Goal: Task Accomplishment & Management: Use online tool/utility

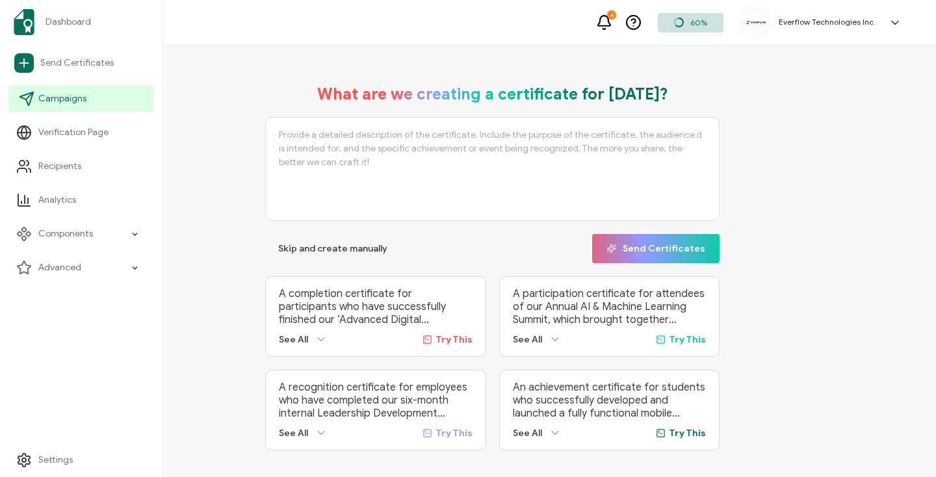
click at [73, 103] on span "Campaigns" at bounding box center [62, 98] width 48 height 13
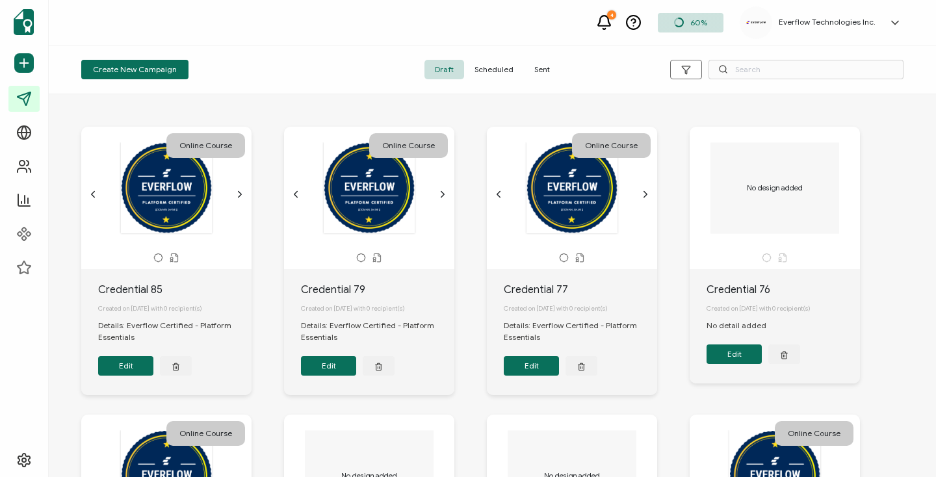
click at [544, 74] on span "Sent" at bounding box center [542, 70] width 36 height 20
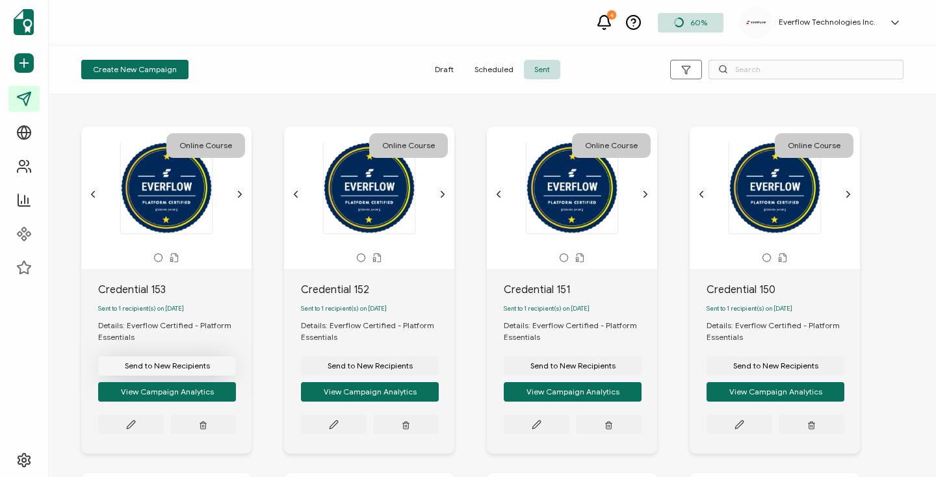
click at [170, 370] on span "Send to New Recipients" at bounding box center [167, 366] width 85 height 8
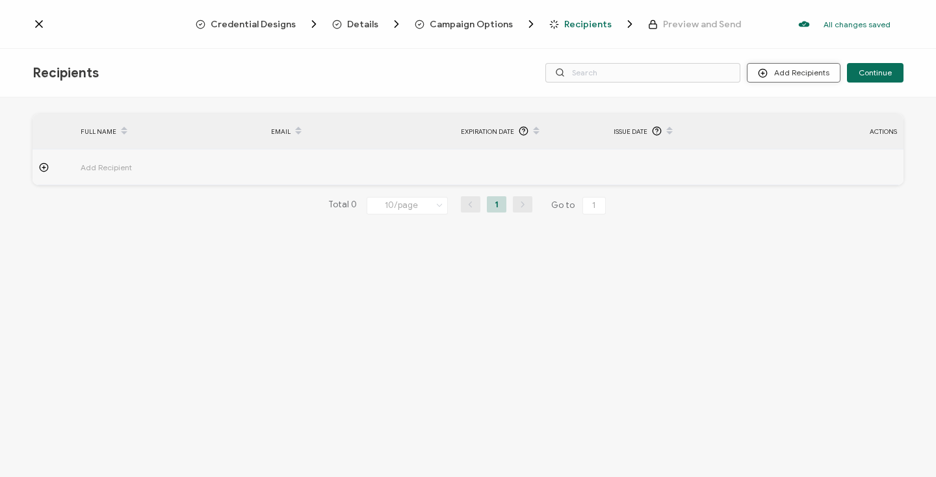
click at [783, 70] on button "Add Recipients" at bounding box center [794, 73] width 94 height 20
click at [799, 133] on span "Import From Recipients" at bounding box center [820, 129] width 85 height 10
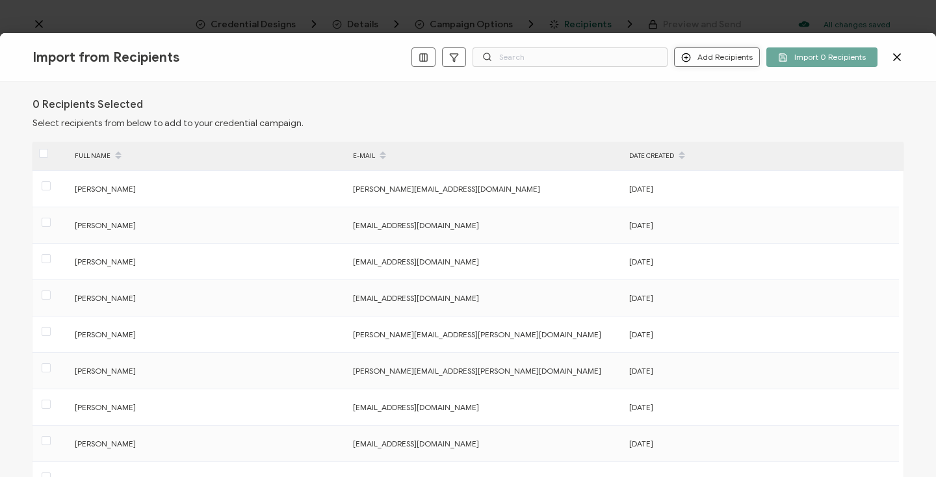
click at [702, 59] on button "Add Recipients" at bounding box center [717, 57] width 86 height 20
click at [707, 94] on li "Add a Single Recipient" at bounding box center [739, 103] width 119 height 21
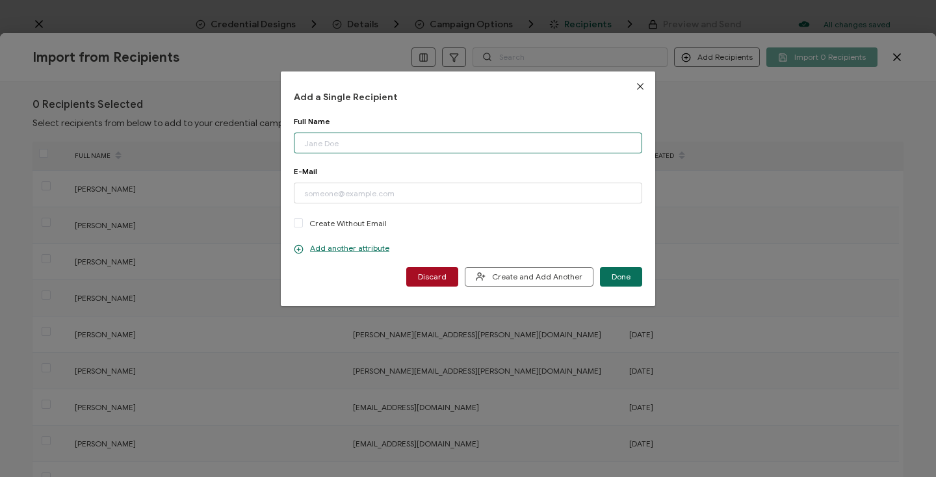
paste input "[PERSON_NAME]"
type input "[PERSON_NAME]"
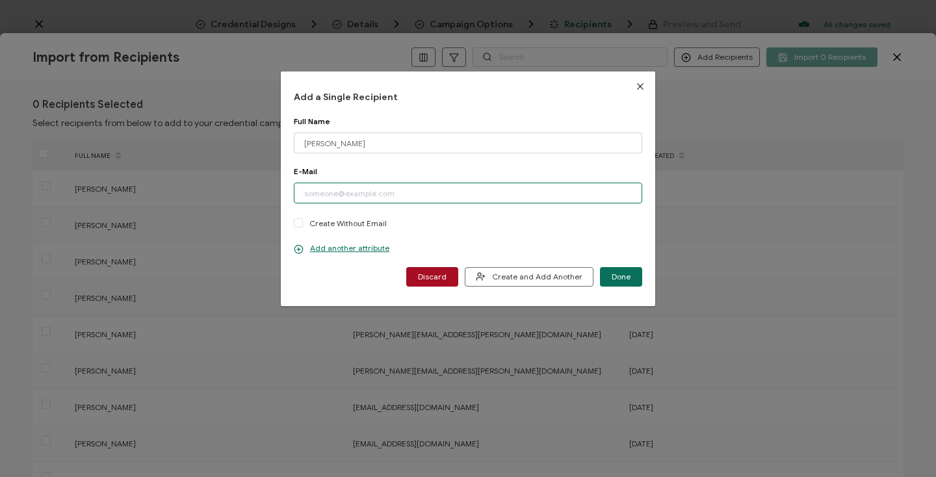
paste input "[PERSON_NAME][EMAIL_ADDRESS][DOMAIN_NAME]"
type input "[PERSON_NAME][EMAIL_ADDRESS][DOMAIN_NAME]"
click at [426, 173] on div "E-Mail" at bounding box center [468, 171] width 348 height 10
click at [340, 250] on p "Add another attribute" at bounding box center [342, 248] width 96 height 10
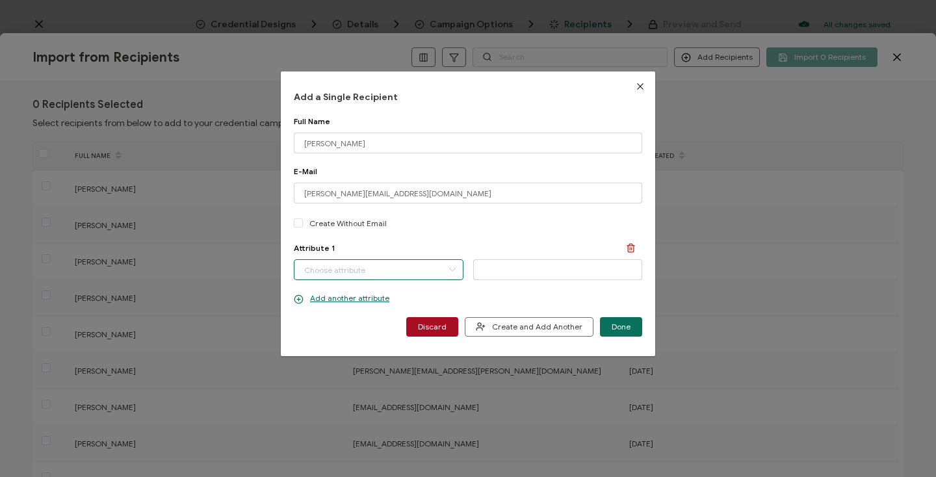
click at [345, 262] on input "dialog" at bounding box center [379, 269] width 170 height 21
click at [352, 301] on span "Completion Date" at bounding box center [334, 304] width 61 height 22
type input "Completion Date"
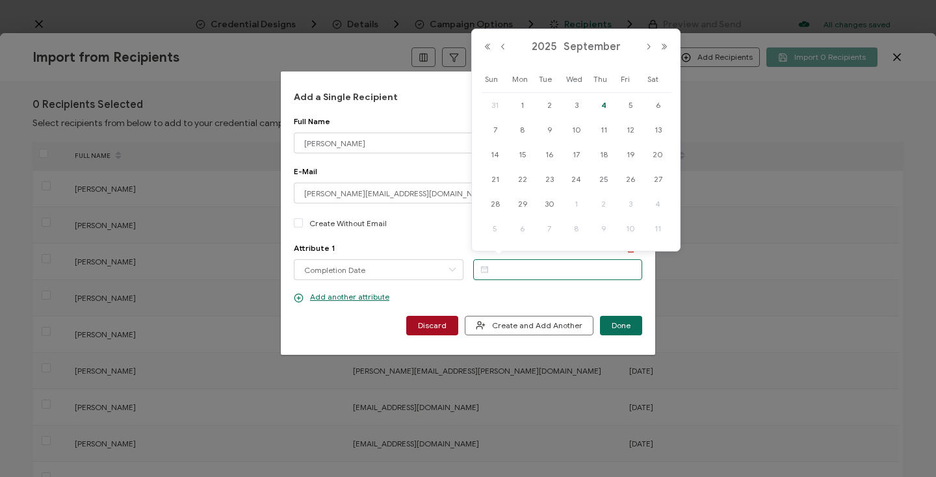
click at [512, 264] on input "dialog" at bounding box center [558, 269] width 170 height 21
click at [601, 107] on span "4" at bounding box center [604, 106] width 16 height 16
type input "[DATE]"
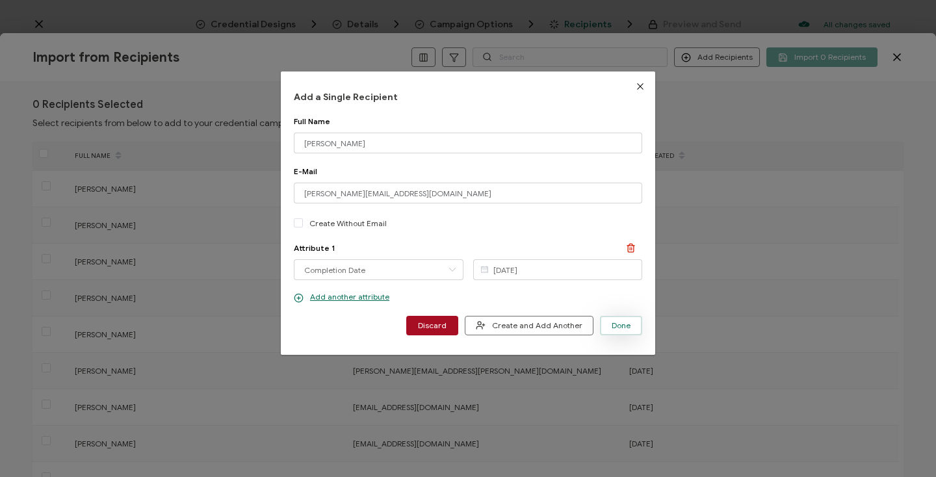
click at [621, 326] on span "Done" at bounding box center [621, 326] width 19 height 8
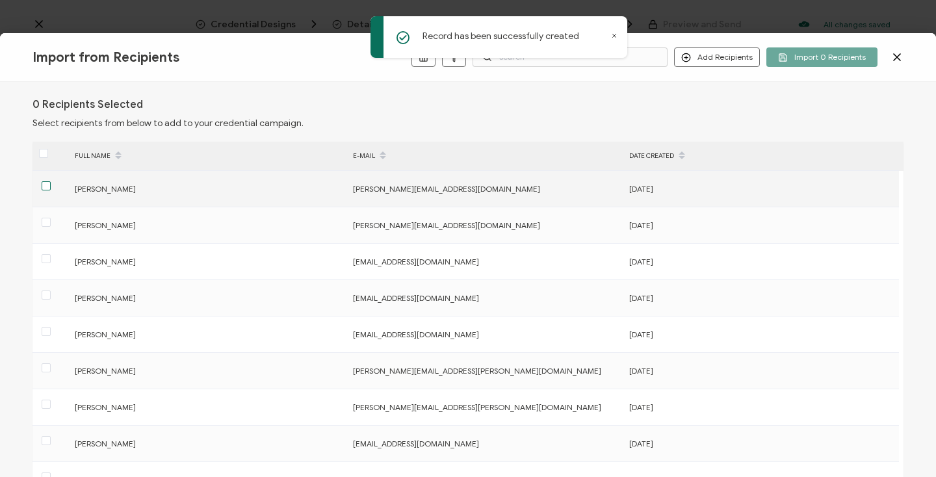
click at [46, 185] on span at bounding box center [46, 185] width 9 height 9
click at [51, 181] on input "checkbox" at bounding box center [51, 181] width 0 height 0
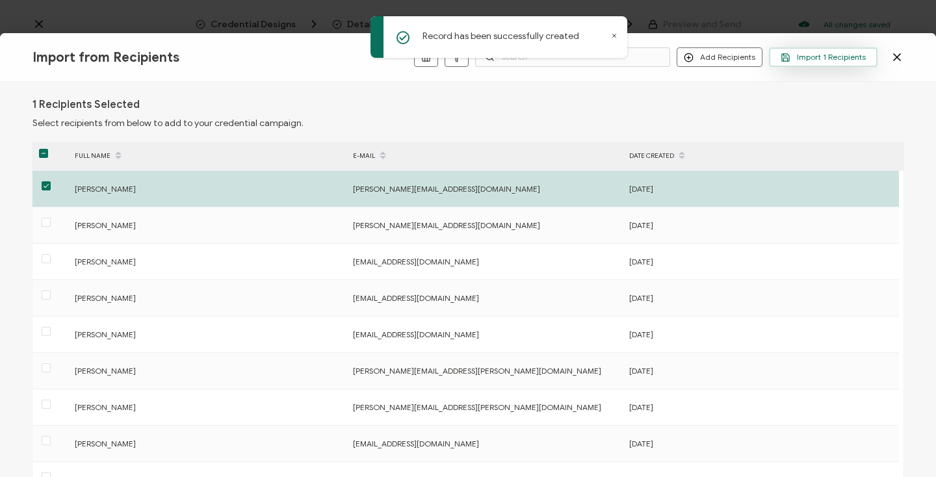
click at [807, 57] on span "Import 1 Recipients" at bounding box center [823, 58] width 85 height 10
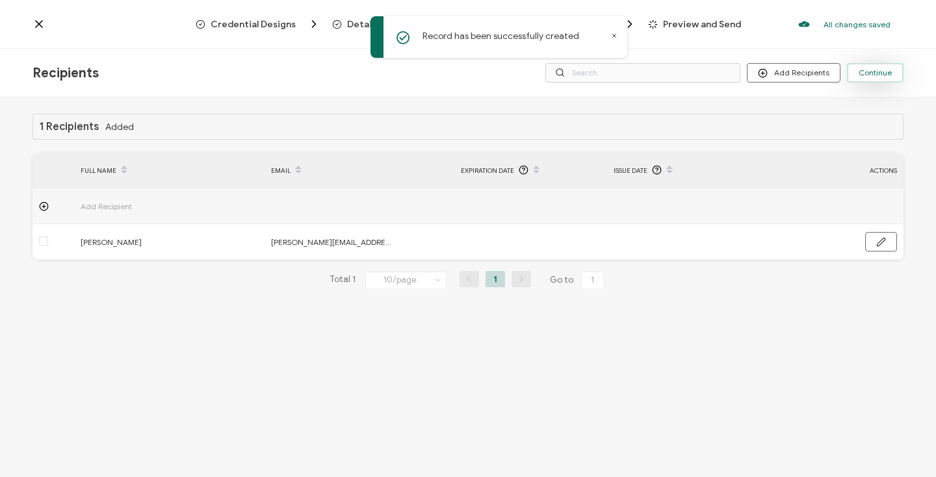
click at [874, 72] on span "Continue" at bounding box center [875, 73] width 33 height 8
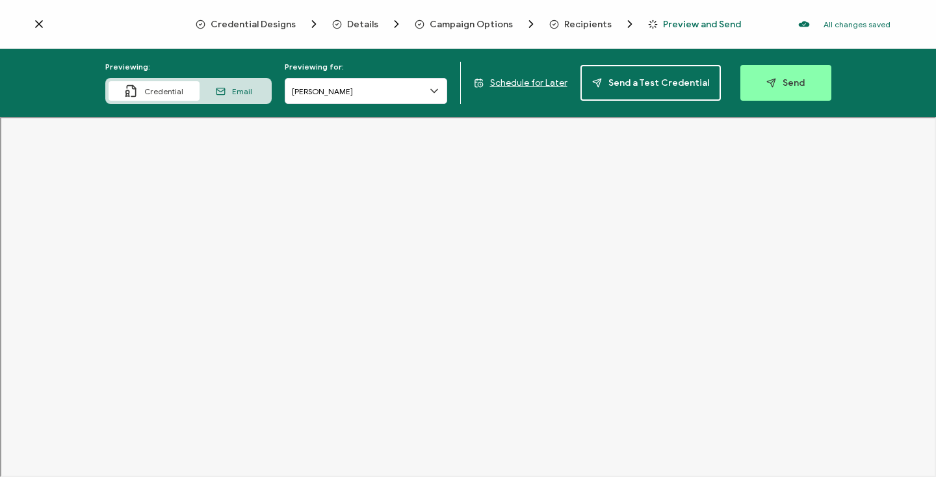
click at [236, 88] on span "Email" at bounding box center [242, 91] width 20 height 10
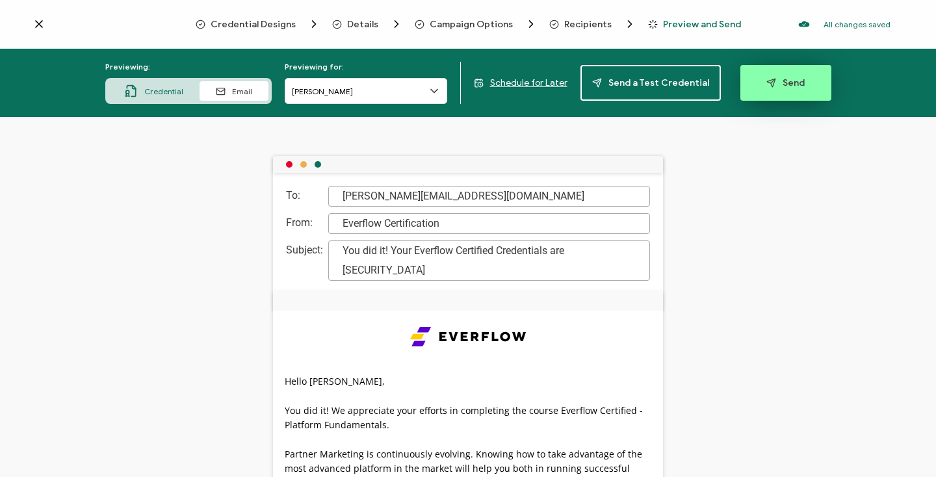
click at [800, 81] on button "Send" at bounding box center [786, 83] width 91 height 36
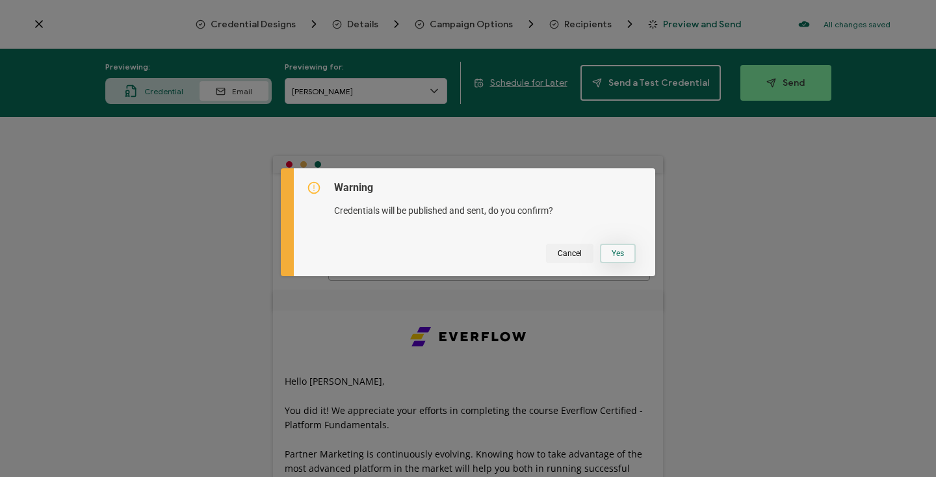
click at [613, 254] on button "Yes" at bounding box center [618, 254] width 36 height 20
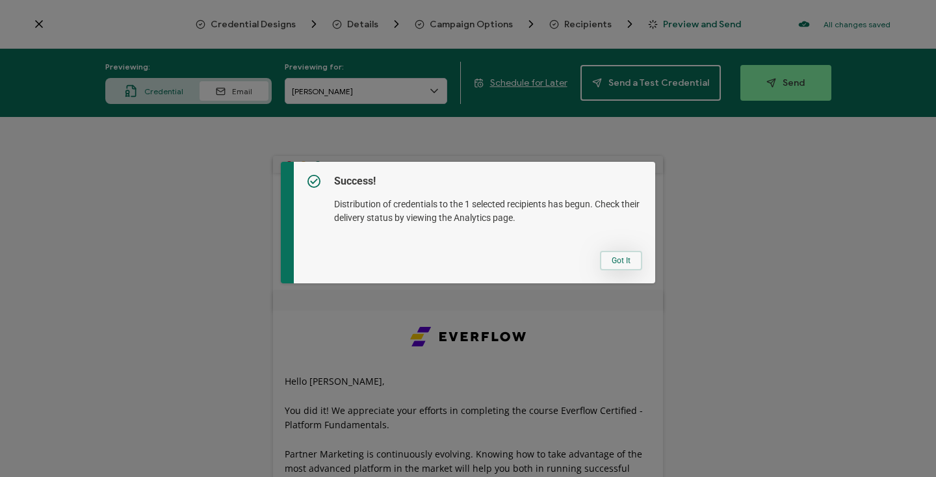
click at [616, 264] on button "Got It" at bounding box center [621, 261] width 42 height 20
